Goal: Download file/media

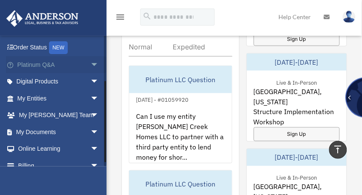
scroll to position [75, 0]
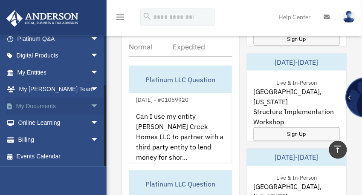
click at [44, 104] on link "My Documents arrow_drop_down" at bounding box center [59, 106] width 106 height 17
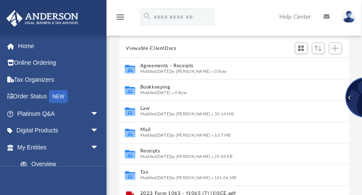
scroll to position [34, 0]
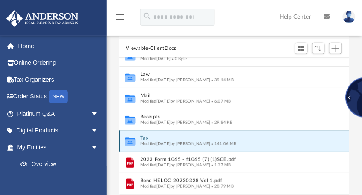
click at [145, 137] on button "Tax" at bounding box center [226, 139] width 172 height 6
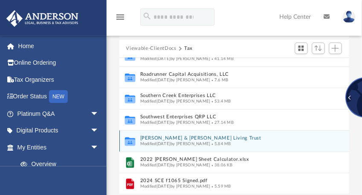
scroll to position [0, 0]
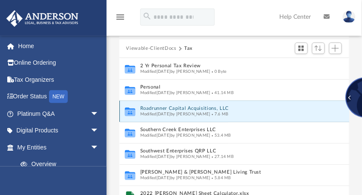
click at [157, 109] on button "Roadrunner Capital Acquisitions, LLC" at bounding box center [226, 109] width 172 height 6
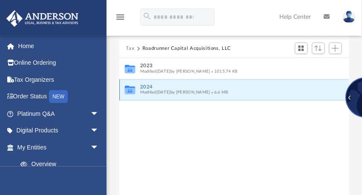
click at [151, 89] on button "2024" at bounding box center [228, 87] width 177 height 6
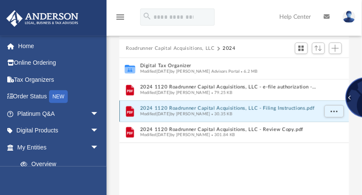
click at [186, 108] on button "2024 1120 Roadrunner Capital Acquisitions, LLC - Filing Instructions.pdf" at bounding box center [228, 109] width 177 height 6
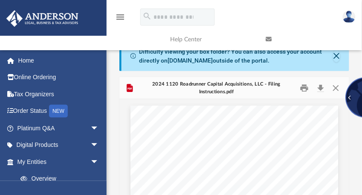
drag, startPoint x: 228, startPoint y: 114, endPoint x: 329, endPoint y: 98, distance: 102.9
click at [329, 98] on div "2024 1120 Roadrunner Capital Acquisitions, LLC - Filing Instructions.pdf" at bounding box center [234, 88] width 230 height 23
click at [322, 87] on button "Download" at bounding box center [320, 87] width 15 height 13
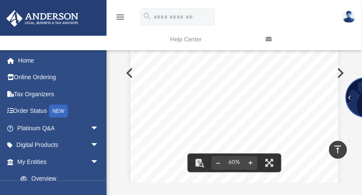
click at [341, 72] on button "Preview" at bounding box center [340, 73] width 19 height 24
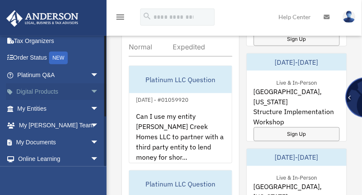
scroll to position [75, 0]
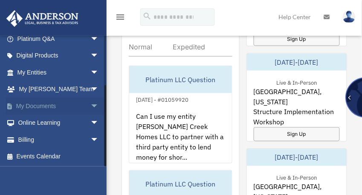
click at [40, 104] on link "My Documents arrow_drop_down" at bounding box center [59, 106] width 106 height 17
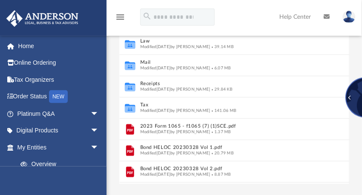
scroll to position [137, 0]
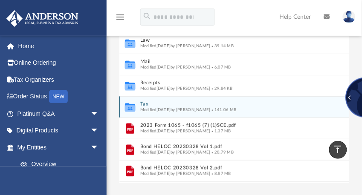
click at [150, 105] on button "Tax" at bounding box center [226, 105] width 172 height 6
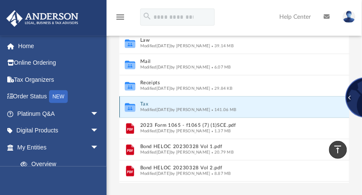
click at [150, 105] on button "Tax" at bounding box center [226, 105] width 172 height 6
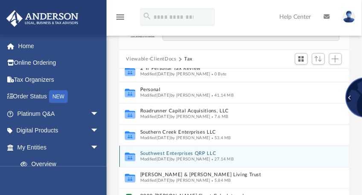
scroll to position [0, 0]
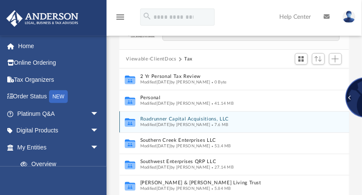
click at [173, 118] on button "Roadrunner Capital Acquisitions, LLC" at bounding box center [226, 120] width 172 height 6
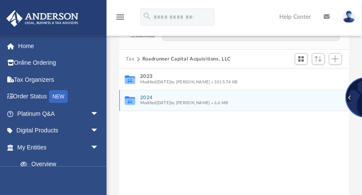
click at [165, 101] on span "Modified Fri Aug 1 2025 by Alex Price" at bounding box center [175, 103] width 70 height 4
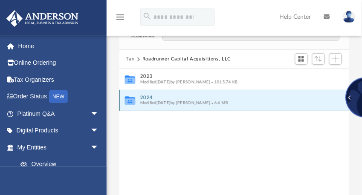
click at [148, 98] on button "2024" at bounding box center [228, 98] width 177 height 6
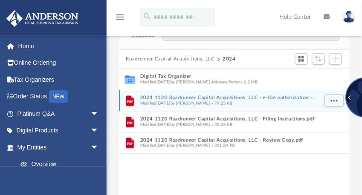
click at [177, 101] on div "Modified Fri Aug 1 2025 by Alex Price 79.25 KB" at bounding box center [228, 104] width 177 height 6
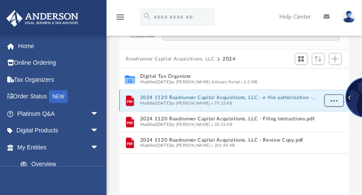
click at [333, 100] on span "More options" at bounding box center [334, 101] width 7 height 5
click at [327, 130] on li "Download" at bounding box center [326, 131] width 25 height 9
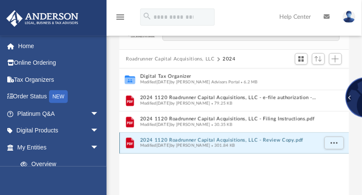
click at [178, 140] on button "2024 1120 Roadrunner Capital Acquisitions, LLC - Review Copy.pdf" at bounding box center [228, 141] width 177 height 6
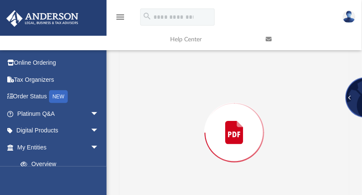
click at [178, 140] on div "Preview" at bounding box center [234, 133] width 230 height 220
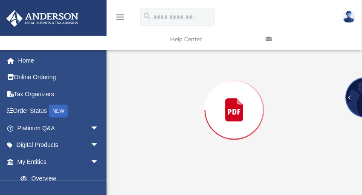
scroll to position [1975, 0]
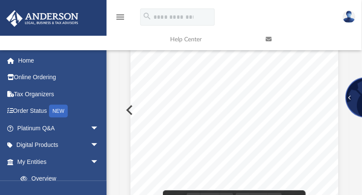
drag, startPoint x: 178, startPoint y: 140, endPoint x: 200, endPoint y: 80, distance: 64.0
drag, startPoint x: 200, startPoint y: 80, endPoint x: 315, endPoint y: 60, distance: 117.0
click at [315, 60] on div "Form OMB No. 1545-0233 Department of the Treasury Internal Revenue Service 4197…" at bounding box center [235, 142] width 208 height 270
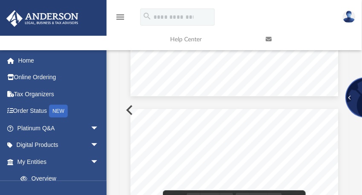
scroll to position [1804, 0]
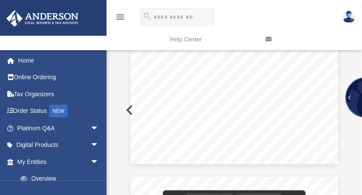
click at [200, 126] on div "For calendar year [DATE], or tax year beginning , 2024, ending , 20 410211 [DAT…" at bounding box center [235, 30] width 208 height 270
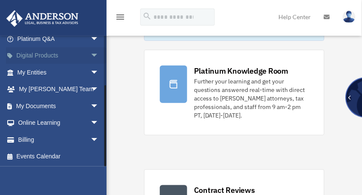
scroll to position [68, 0]
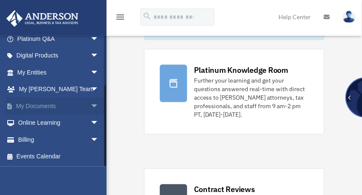
click at [40, 104] on link "My Documents arrow_drop_down" at bounding box center [59, 106] width 106 height 17
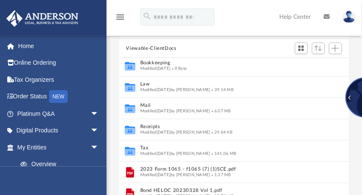
scroll to position [34, 0]
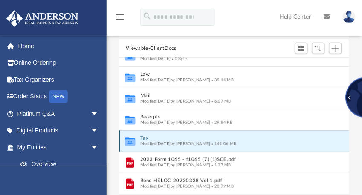
click at [144, 138] on button "Tax" at bounding box center [226, 139] width 172 height 6
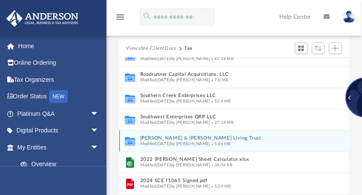
scroll to position [0, 0]
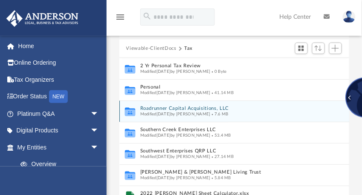
click at [163, 108] on button "Roadrunner Capital Acquisitions, LLC" at bounding box center [226, 109] width 172 height 6
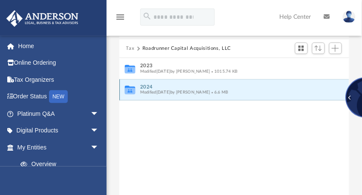
click at [151, 87] on button "2024" at bounding box center [228, 87] width 177 height 6
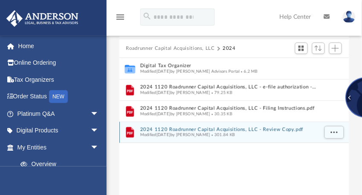
click at [207, 131] on button "2024 1120 Roadrunner Capital Acquisitions, LLC - Review Copy.pdf" at bounding box center [228, 130] width 177 height 6
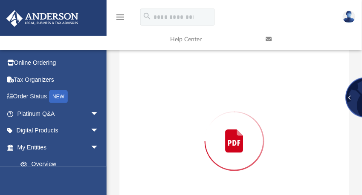
scroll to position [77, 0]
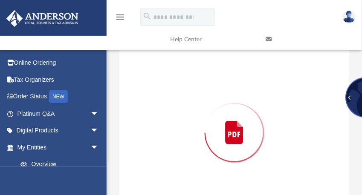
click at [207, 131] on div "Preview" at bounding box center [235, 133] width 58 height 58
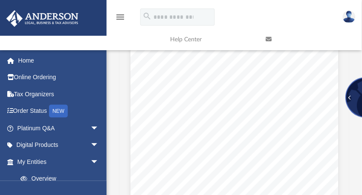
scroll to position [1693, 0]
drag, startPoint x: 207, startPoint y: 131, endPoint x: 224, endPoint y: 64, distance: 69.6
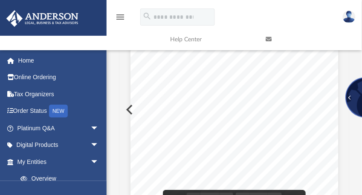
scroll to position [0, 0]
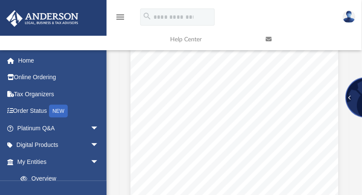
drag, startPoint x: 234, startPoint y: 77, endPoint x: 227, endPoint y: 79, distance: 7.2
click at [227, 79] on div "426340 04-01-24 REVIEW COPY ANDERSON GLOBAL BUSINESS GROUP, LLC 3225 MCLEOD DRI…" at bounding box center [235, 141] width 208 height 270
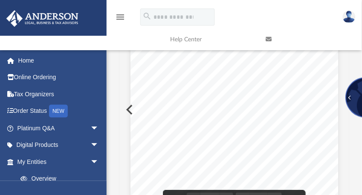
click at [227, 79] on div "426340 04-01-24 REVIEW COPY ANDERSON GLOBAL BUSINESS GROUP, LLC 3225 MCLEOD DRI…" at bounding box center [235, 141] width 208 height 270
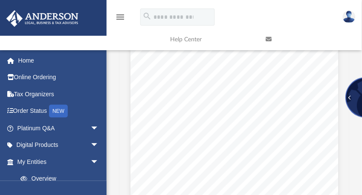
drag, startPoint x: 227, startPoint y: 79, endPoint x: 210, endPoint y: 73, distance: 18.6
click at [210, 73] on div "426340 04-01-24 REVIEW COPY ANDERSON GLOBAL BUSINESS GROUP, LLC 3225 MCLEOD DRI…" at bounding box center [235, 141] width 208 height 270
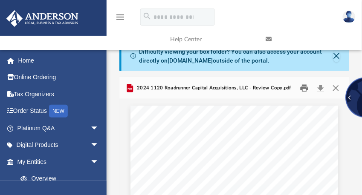
click at [304, 87] on button "Print" at bounding box center [304, 87] width 17 height 13
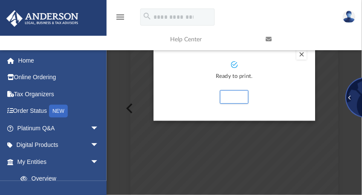
scroll to position [102, 0]
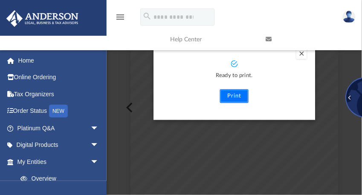
click at [238, 95] on button "Print" at bounding box center [234, 97] width 29 height 14
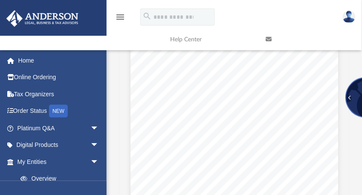
click at [351, 14] on img at bounding box center [349, 17] width 13 height 12
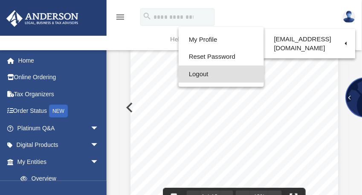
click at [204, 75] on link "Logout" at bounding box center [221, 74] width 85 height 17
